Goal: Information Seeking & Learning: Check status

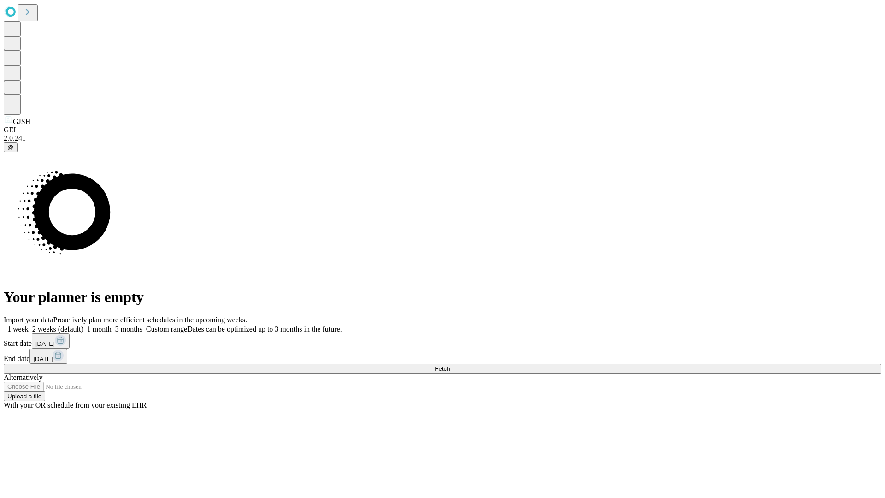
click at [450, 365] on span "Fetch" at bounding box center [442, 368] width 15 height 7
